Goal: Navigation & Orientation: Find specific page/section

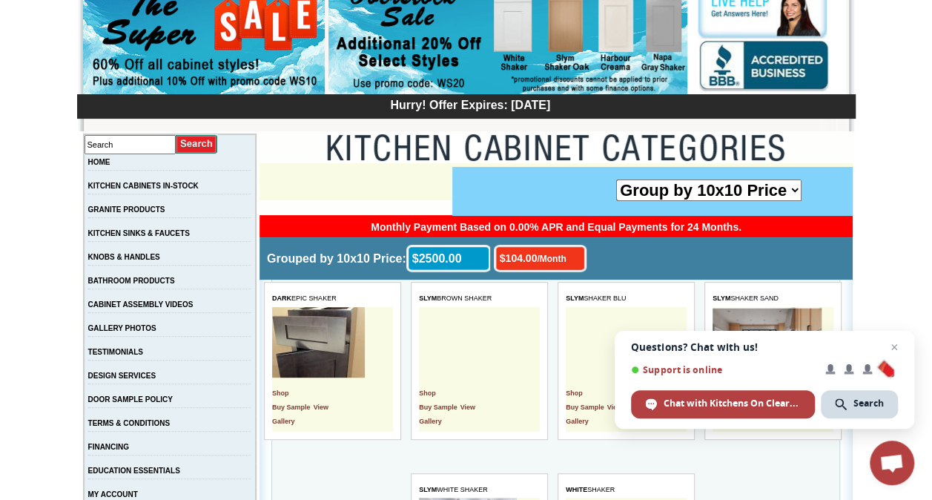
scroll to position [74, 0]
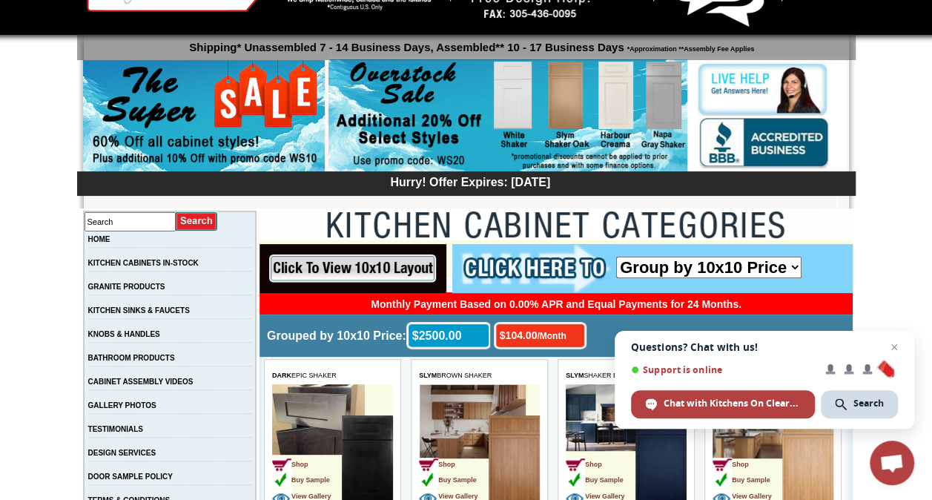
click at [792, 265] on select "Group by 10x10 Price Group by Color" at bounding box center [708, 268] width 185 height 22
click at [808, 239] on td at bounding box center [556, 226] width 593 height 30
click at [169, 267] on link "KITCHEN CABINETS IN-STOCK" at bounding box center [143, 263] width 111 height 8
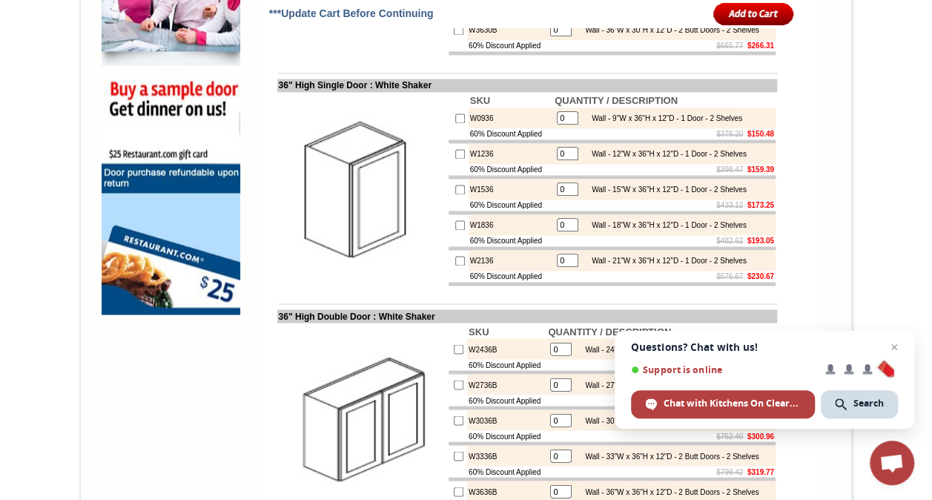
scroll to position [1483, 0]
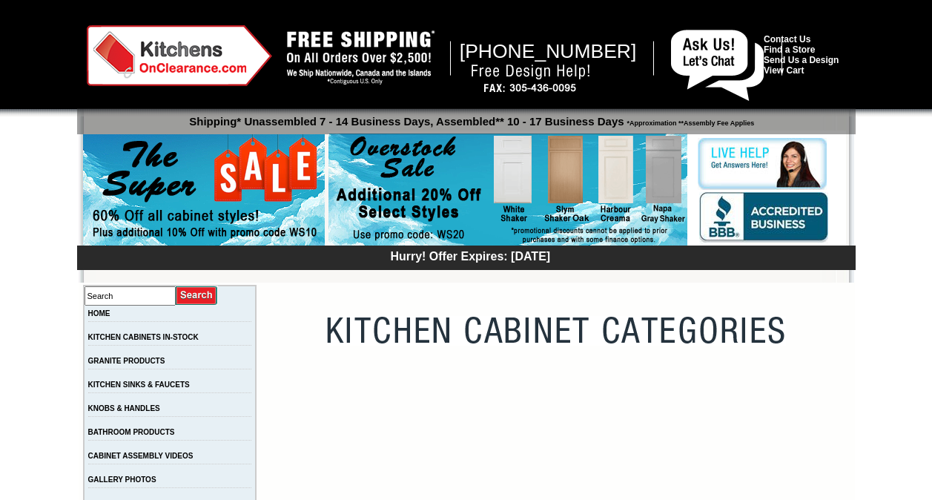
scroll to position [74, 0]
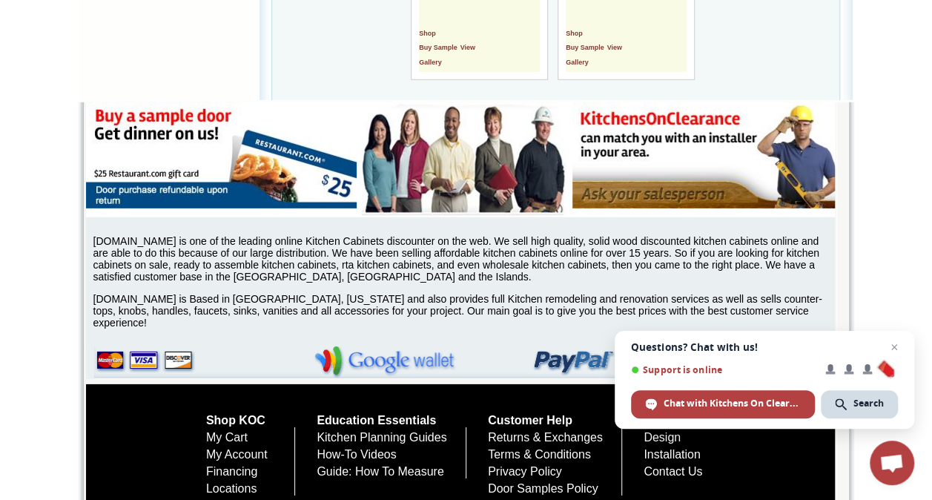
scroll to position [5003, 0]
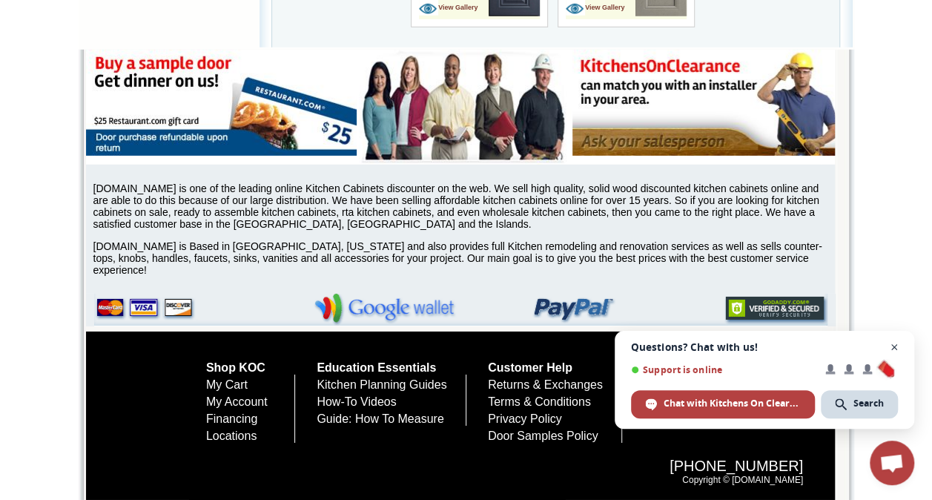
click at [897, 344] on span "Close chat" at bounding box center [895, 347] width 19 height 19
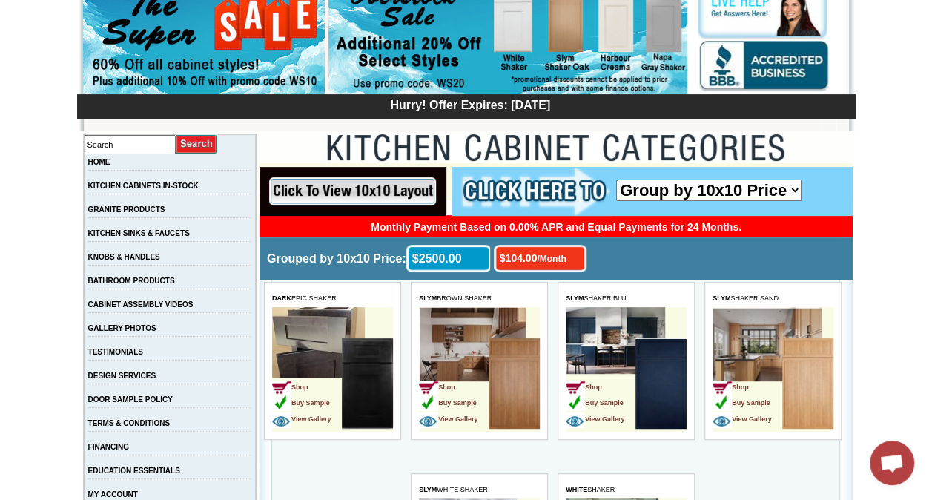
scroll to position [0, 0]
